Goal: Transaction & Acquisition: Purchase product/service

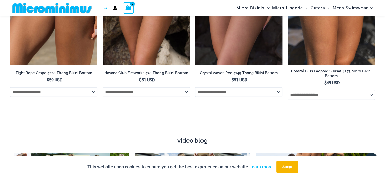
scroll to position [1641, 0]
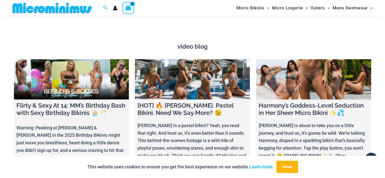
click at [66, 11] on img at bounding box center [51, 7] width 83 height 11
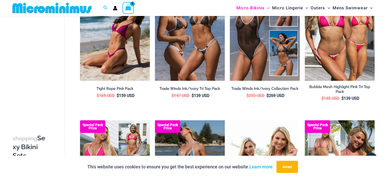
scroll to position [148, 0]
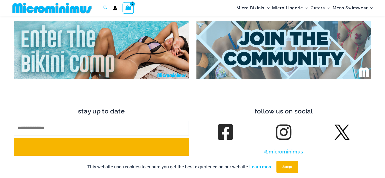
scroll to position [1877, 0]
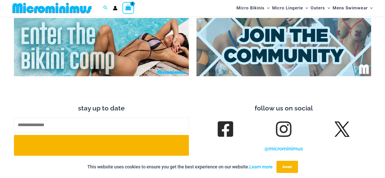
drag, startPoint x: 389, startPoint y: 30, endPoint x: 389, endPoint y: 140, distance: 109.9
click at [300, 56] on img at bounding box center [283, 47] width 175 height 58
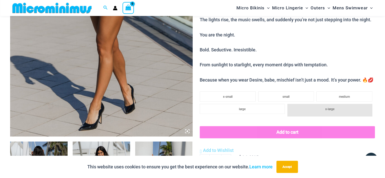
scroll to position [274, 0]
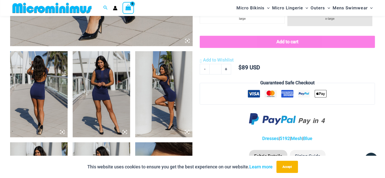
click at [31, 88] on img at bounding box center [38, 94] width 57 height 86
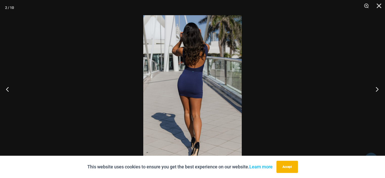
click at [376, 92] on button "Next" at bounding box center [375, 88] width 19 height 25
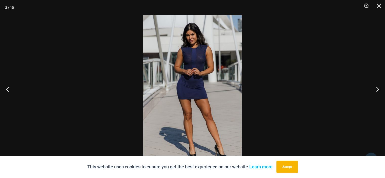
drag, startPoint x: 292, startPoint y: 166, endPoint x: 229, endPoint y: 98, distance: 93.0
click at [291, 166] on button "Accept" at bounding box center [287, 167] width 22 height 12
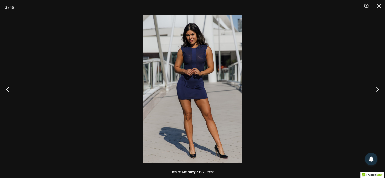
click at [198, 52] on img at bounding box center [192, 89] width 98 height 148
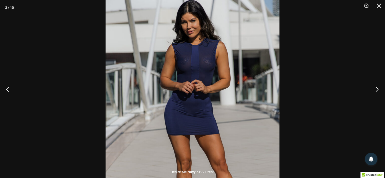
click at [383, 94] on button "Next" at bounding box center [375, 88] width 19 height 25
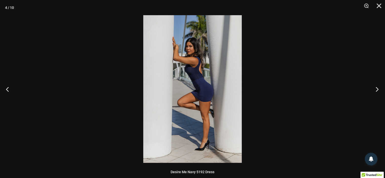
click at [383, 94] on button "Next" at bounding box center [375, 88] width 19 height 25
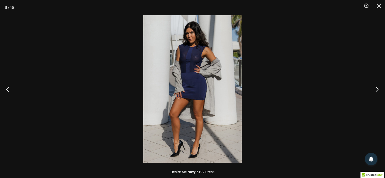
click at [383, 94] on button "Next" at bounding box center [375, 88] width 19 height 25
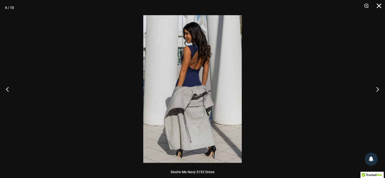
click at [378, 9] on button "Close" at bounding box center [377, 7] width 13 height 15
